Goal: Navigation & Orientation: Find specific page/section

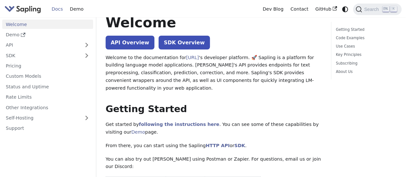
scroll to position [21, 0]
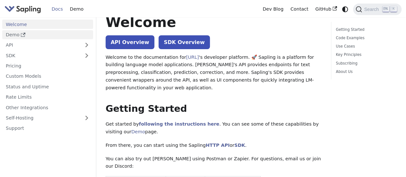
click at [26, 32] on link "Demo" at bounding box center [47, 34] width 91 height 9
